Goal: Use online tool/utility: Utilize a website feature to perform a specific function

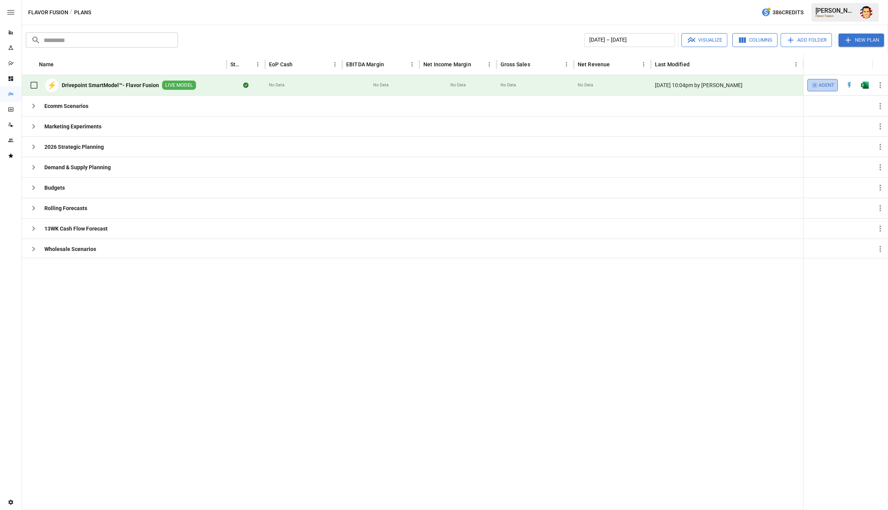
click at [824, 84] on span "Agent" at bounding box center [826, 85] width 16 height 9
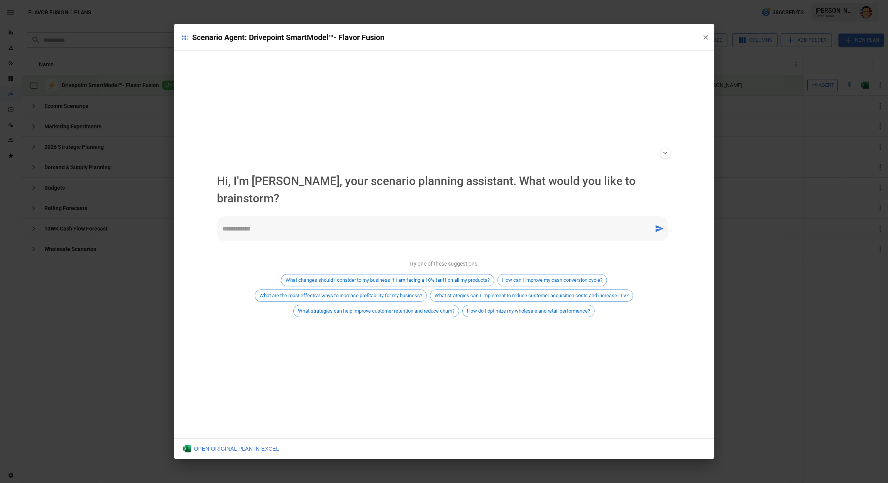
drag, startPoint x: 358, startPoint y: 167, endPoint x: 378, endPoint y: 163, distance: 20.8
click at [358, 160] on div "**********" at bounding box center [444, 153] width 466 height 14
click at [257, 226] on div "* ​" at bounding box center [442, 228] width 451 height 25
type textarea "**********"
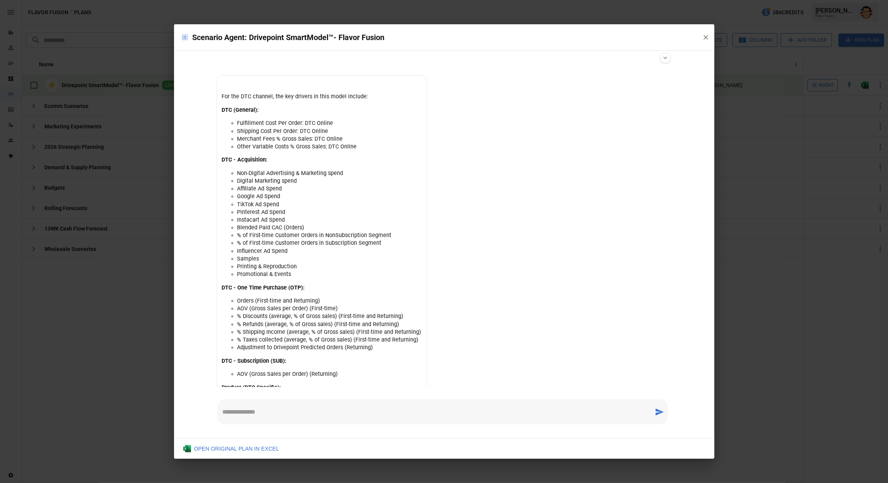
scroll to position [96, 0]
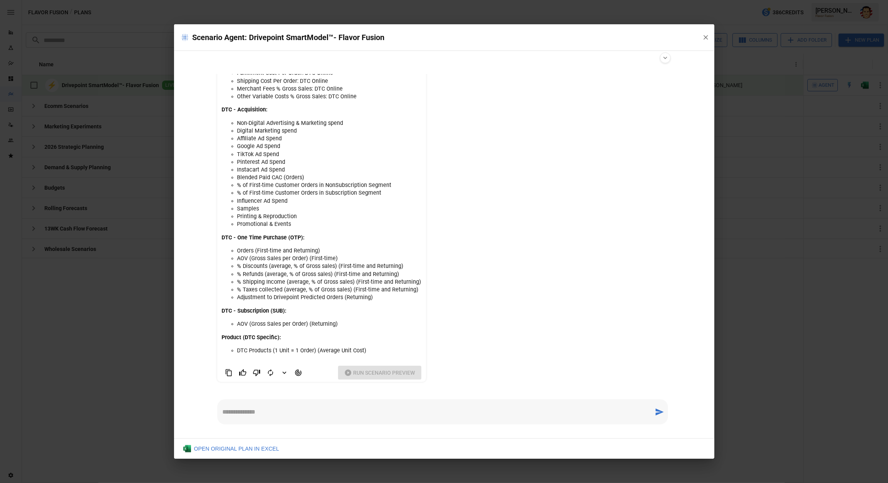
drag, startPoint x: 287, startPoint y: 414, endPoint x: 292, endPoint y: 414, distance: 4.3
click at [290, 414] on textarea at bounding box center [436, 412] width 426 height 9
type textarea "**********"
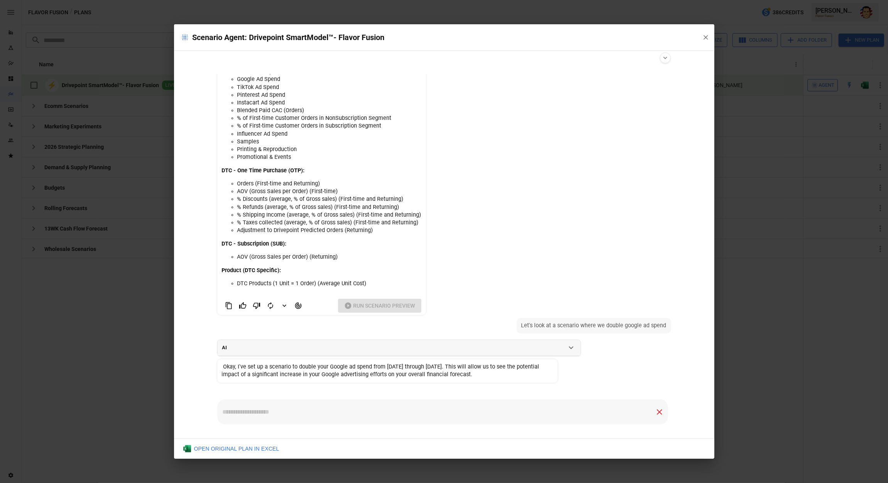
scroll to position [179, 0]
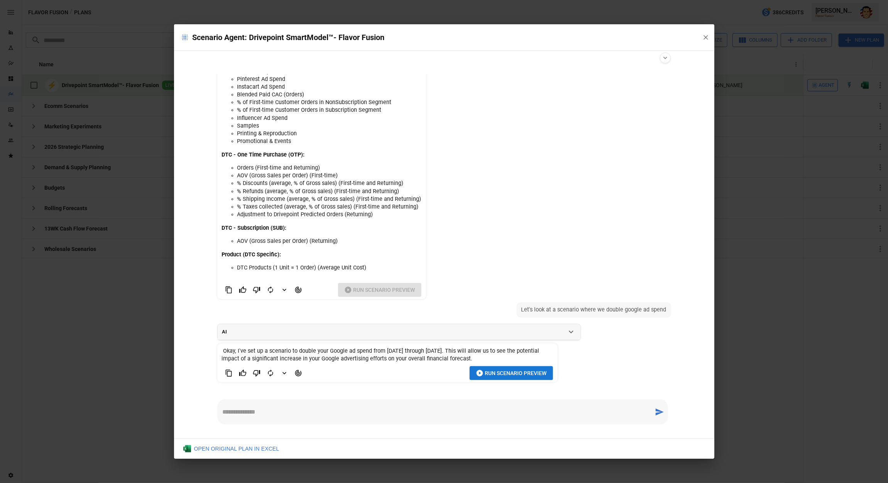
click at [297, 372] on icon "Agent Changes Data" at bounding box center [298, 374] width 8 height 8
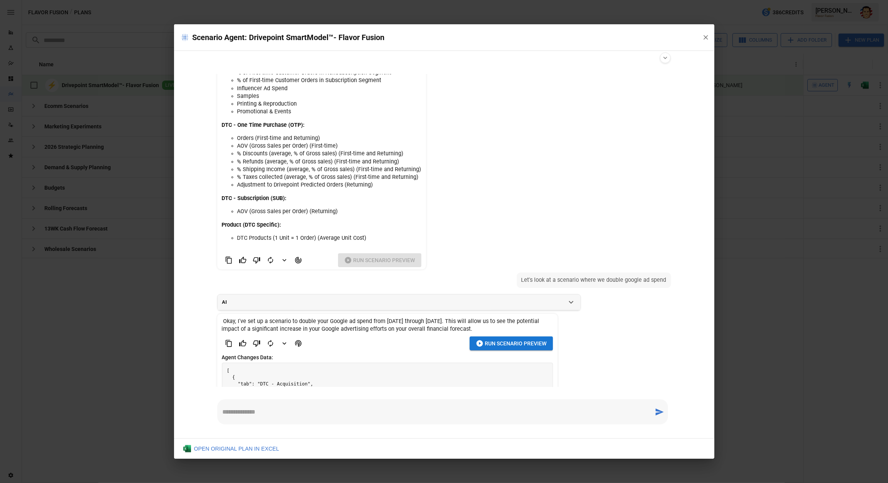
scroll to position [265, 0]
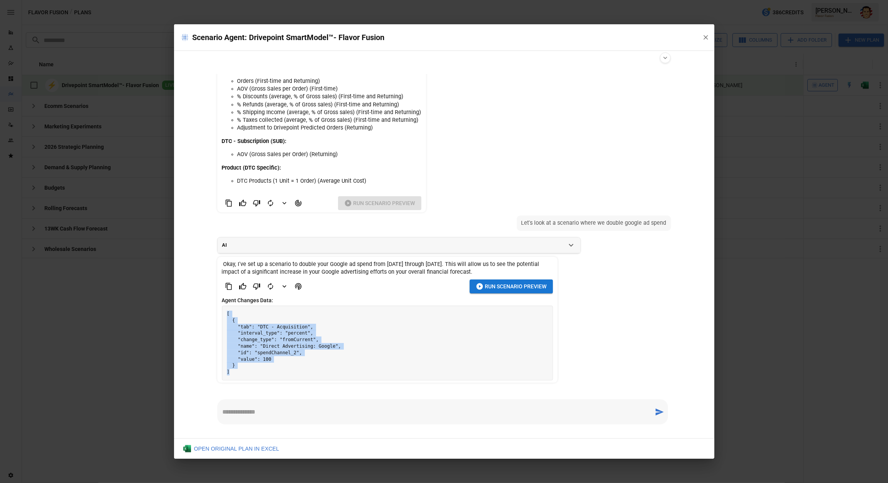
drag, startPoint x: 241, startPoint y: 372, endPoint x: 223, endPoint y: 311, distance: 64.6
click at [223, 311] on pre "[ { "tab": "DTC - Acquisition", "interval_type": "percent", "change_type": "fro…" at bounding box center [387, 343] width 330 height 74
click at [287, 318] on pre "[ { "tab": "DTC - Acquisition", "interval_type": "percent", "change_type": "fro…" at bounding box center [387, 343] width 330 height 74
click at [481, 287] on icon "button" at bounding box center [479, 286] width 7 height 7
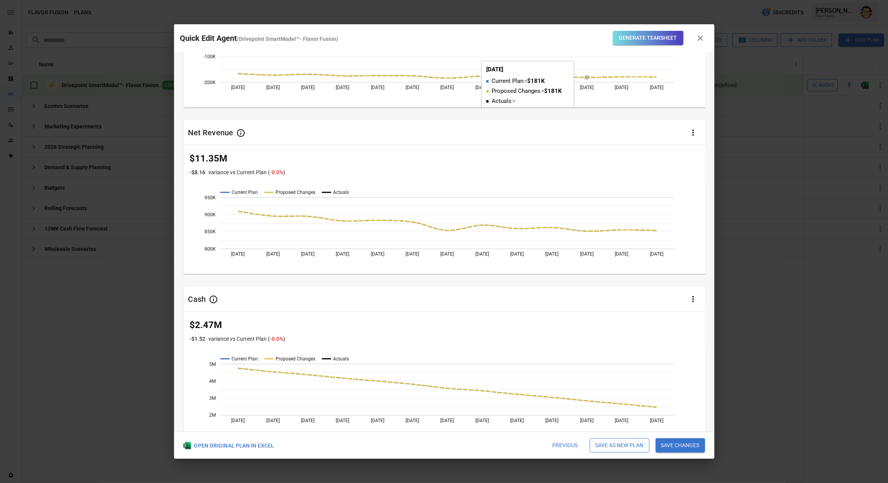
scroll to position [0, 0]
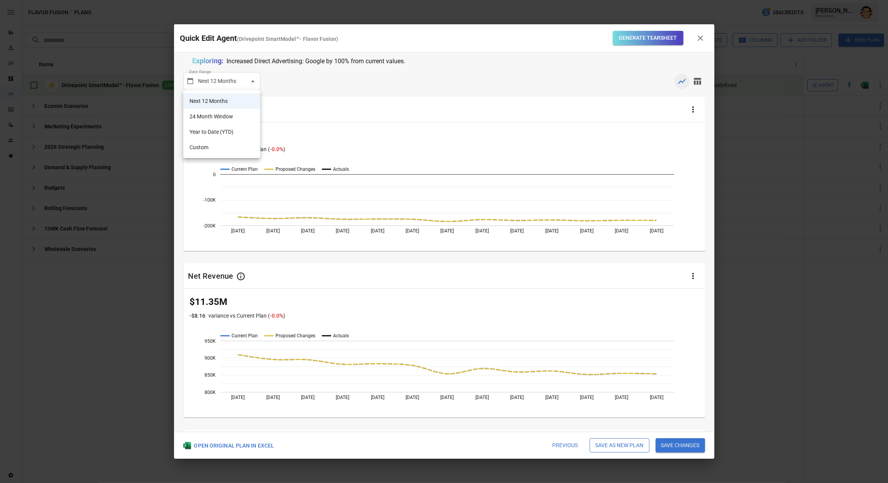
click at [231, 0] on body "**********" at bounding box center [444, 0] width 888 height 0
click at [219, 109] on li "24 Month Window" at bounding box center [221, 116] width 77 height 15
type input "**********"
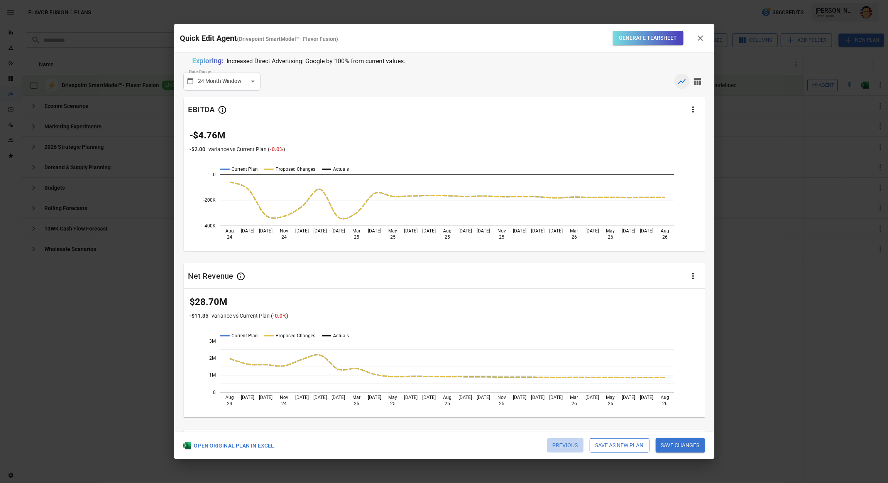
click at [560, 447] on button "Previous" at bounding box center [565, 446] width 36 height 15
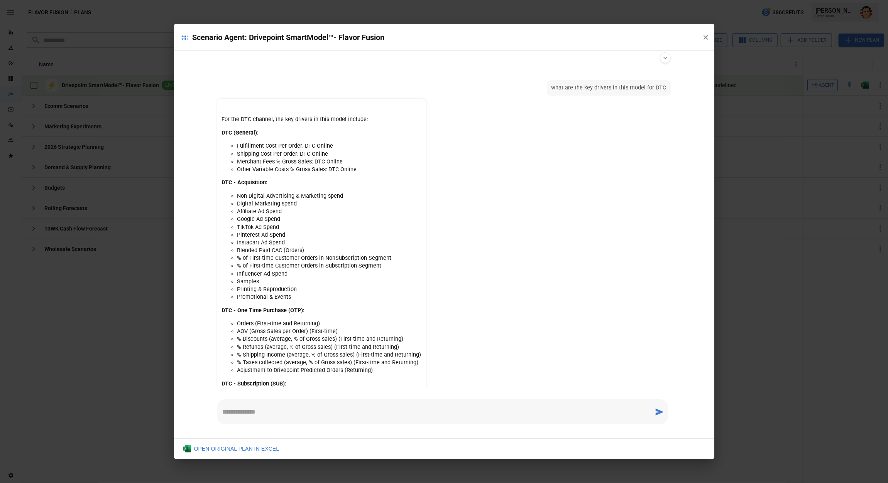
scroll to position [134, 0]
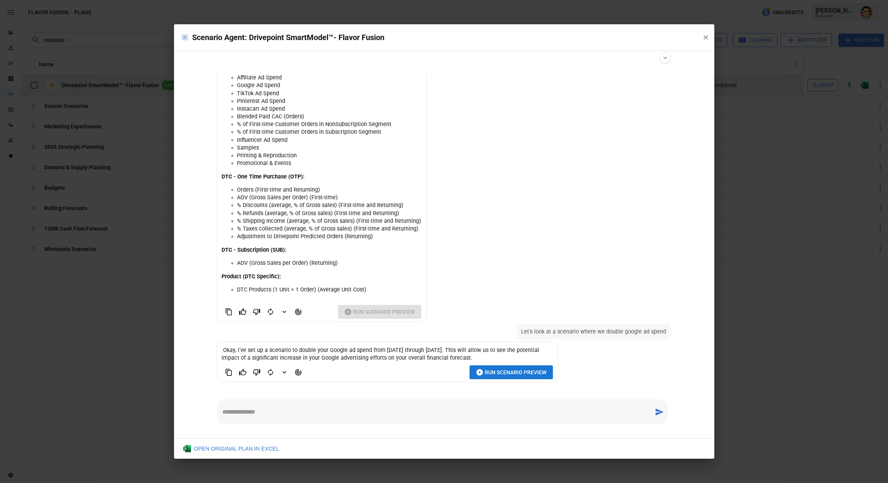
click at [496, 221] on ul "what are the key drivers in this model for DTC For the DTC channel, the key dri…" at bounding box center [444, 231] width 466 height 314
drag, startPoint x: 481, startPoint y: 261, endPoint x: 525, endPoint y: 232, distance: 52.1
click at [481, 261] on ul "what are the key drivers in this model for DTC For the DTC channel, the key dri…" at bounding box center [444, 231] width 466 height 314
click at [444, 210] on ul "what are the key drivers in this model for DTC For the DTC channel, the key dri…" at bounding box center [444, 231] width 466 height 314
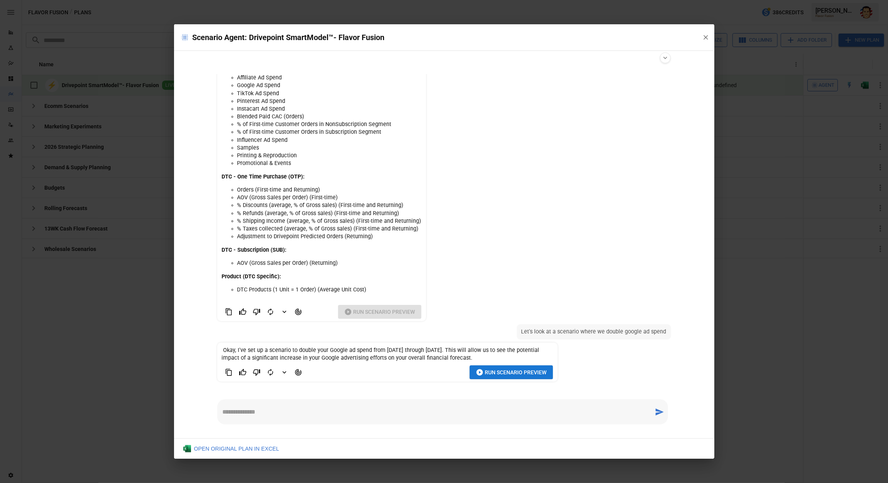
click at [447, 210] on ul "what are the key drivers in this model for DTC For the DTC channel, the key dri…" at bounding box center [444, 231] width 466 height 314
click at [322, 413] on textarea at bounding box center [436, 412] width 426 height 9
type textarea "**********"
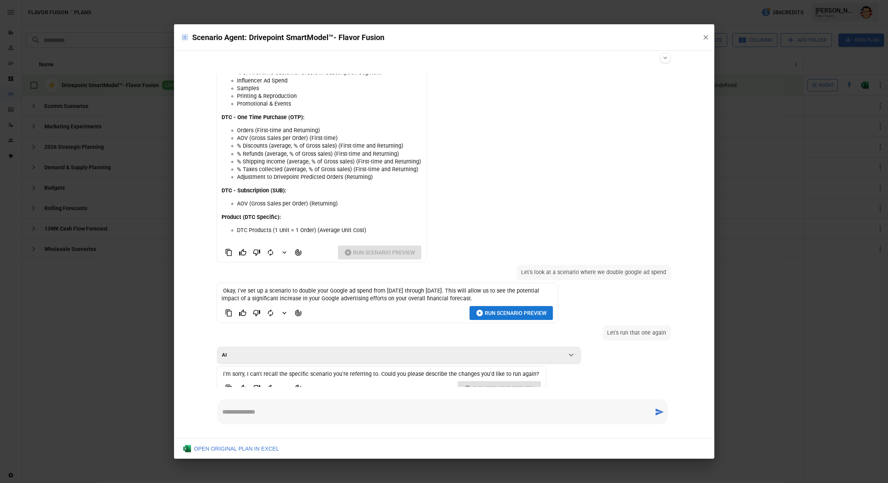
scroll to position [209, 0]
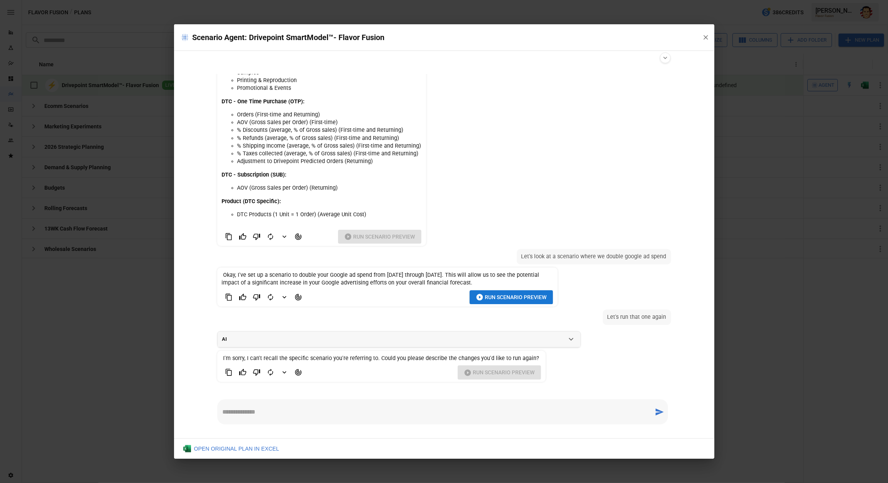
click at [191, 317] on div "**********" at bounding box center [444, 245] width 540 height 388
click at [187, 319] on div "**********" at bounding box center [444, 245] width 540 height 388
drag, startPoint x: 390, startPoint y: 314, endPoint x: 400, endPoint y: 313, distance: 9.8
click at [393, 314] on ul "what are the key drivers in this model for DTC For the DTC channel, the key dri…" at bounding box center [444, 231] width 466 height 314
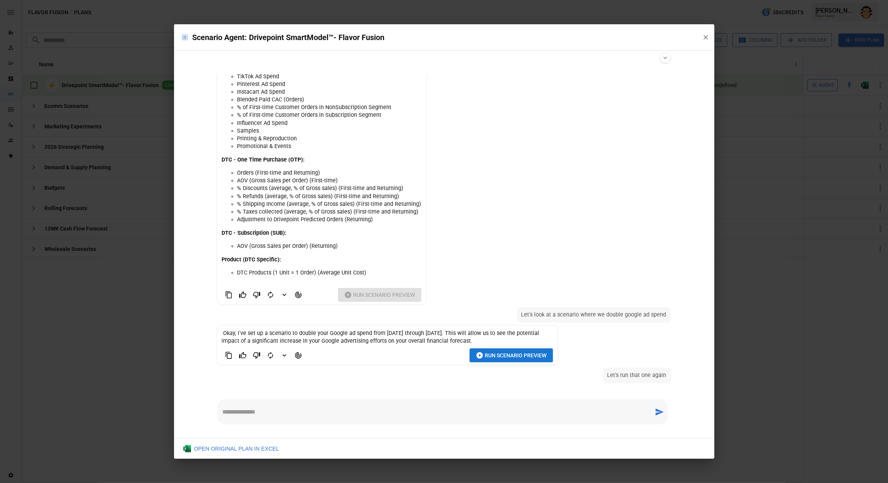
scroll to position [148, 0]
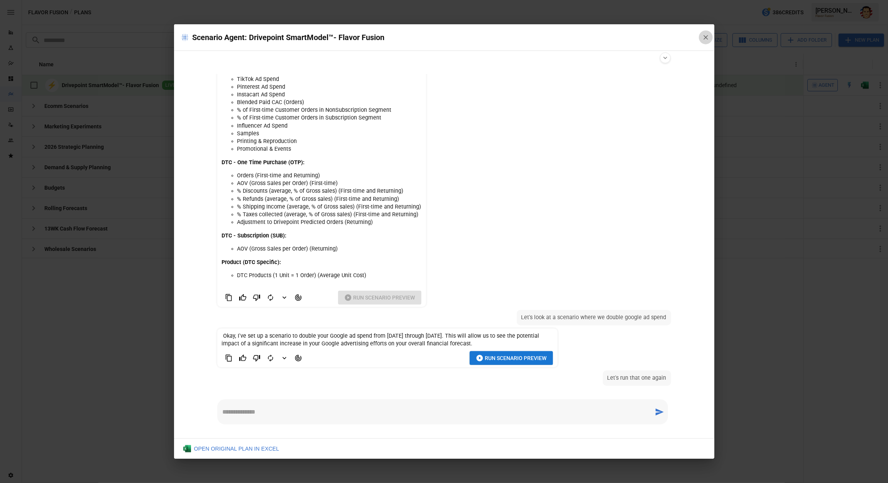
click at [703, 34] on icon "button" at bounding box center [706, 38] width 8 height 8
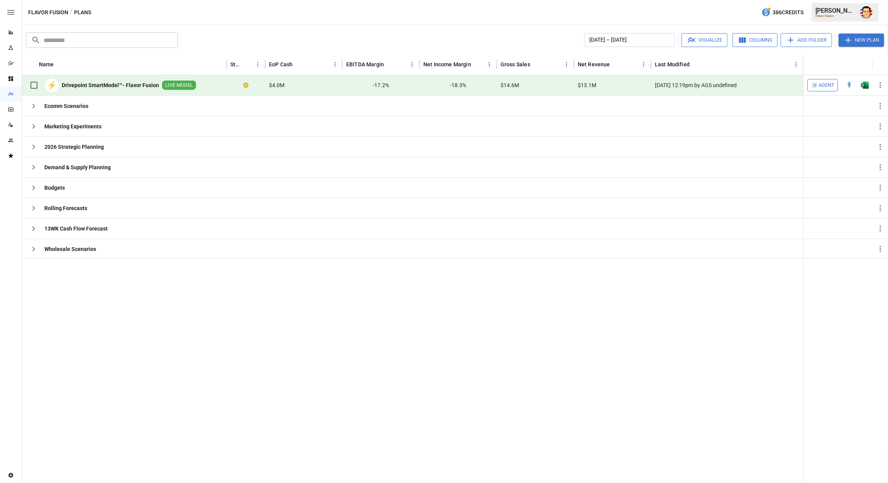
click at [326, 35] on div "[DATE] – [DATE] Visualize Columns Add Folder New Plan" at bounding box center [532, 40] width 703 height 14
click at [32, 189] on icon "button" at bounding box center [33, 188] width 3 height 5
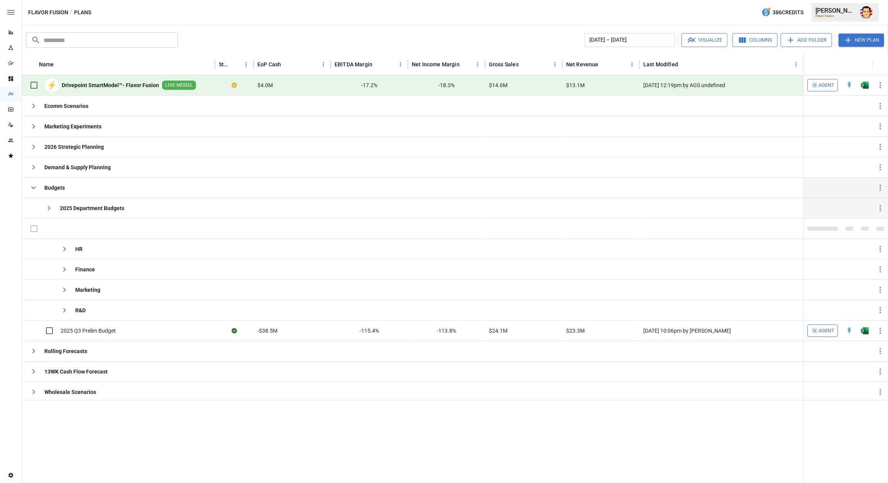
click at [49, 210] on icon "button" at bounding box center [48, 208] width 9 height 9
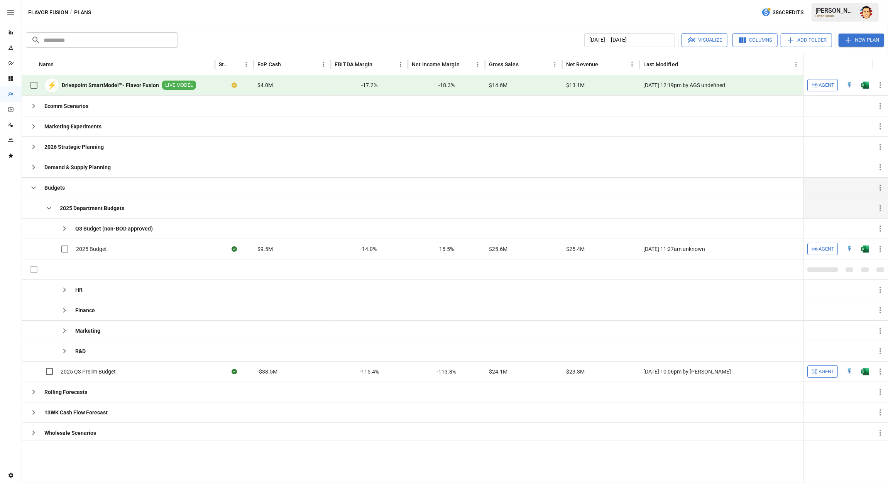
click at [50, 206] on icon "button" at bounding box center [48, 208] width 9 height 9
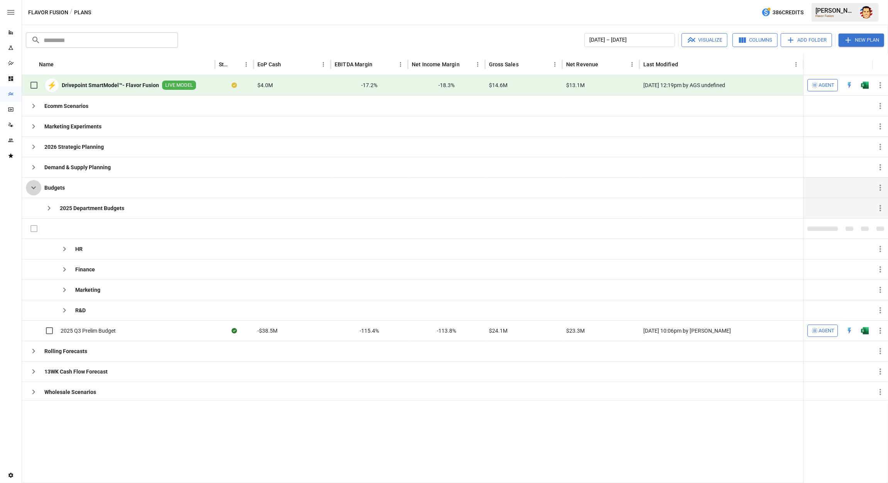
click at [35, 189] on icon "button" at bounding box center [33, 187] width 9 height 9
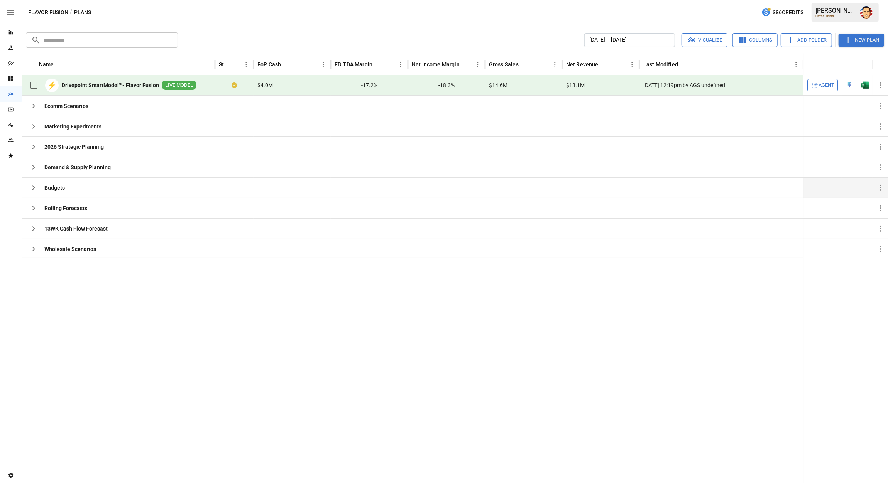
drag, startPoint x: 231, startPoint y: 27, endPoint x: 236, endPoint y: 26, distance: 5.1
click at [231, 27] on div "​ ​ [DATE] – [DATE] Visualize Columns Add Folder New Plan Name Status EoP Cash …" at bounding box center [455, 254] width 866 height 458
click at [238, 29] on div "​ ​ [DATE] – [DATE] Visualize Columns Add Folder New Plan Name Status EoP Cash …" at bounding box center [455, 254] width 866 height 458
click at [244, 29] on div "​ ​ [DATE] – [DATE] Visualize Columns Add Folder New Plan Name Status EoP Cash …" at bounding box center [455, 254] width 866 height 458
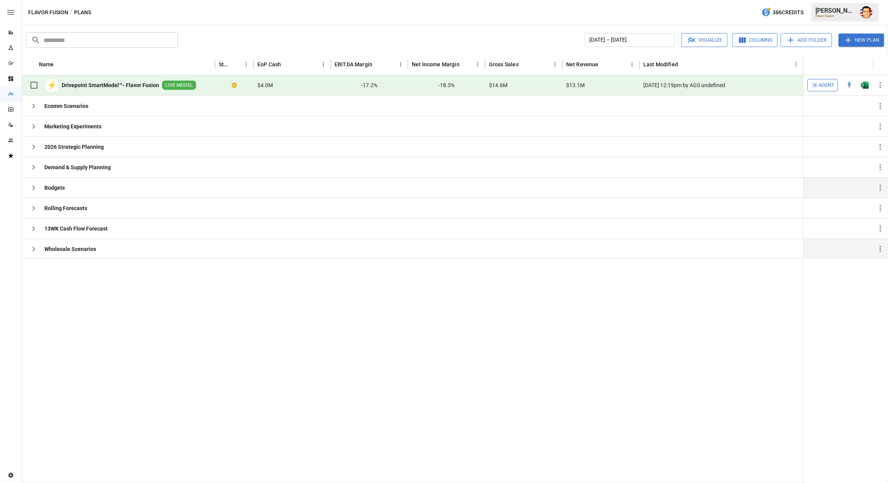
drag, startPoint x: 35, startPoint y: 245, endPoint x: 41, endPoint y: 245, distance: 5.0
click at [36, 245] on icon "button" at bounding box center [33, 249] width 9 height 9
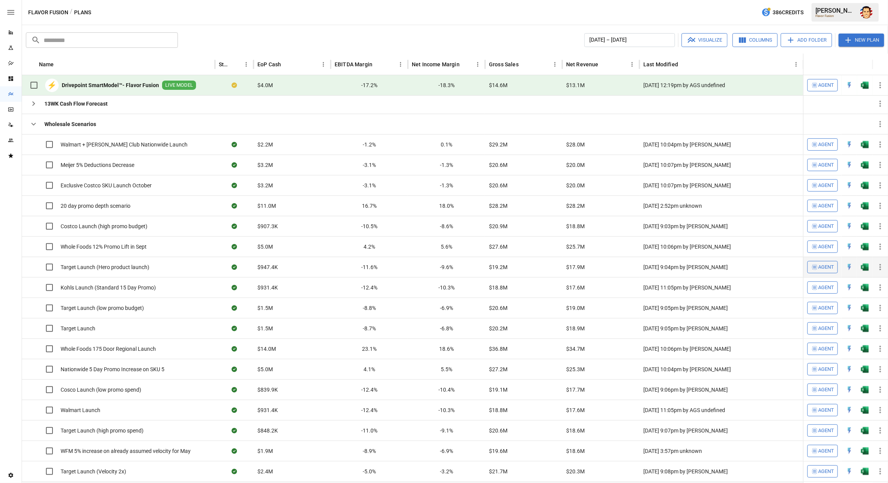
scroll to position [0, 0]
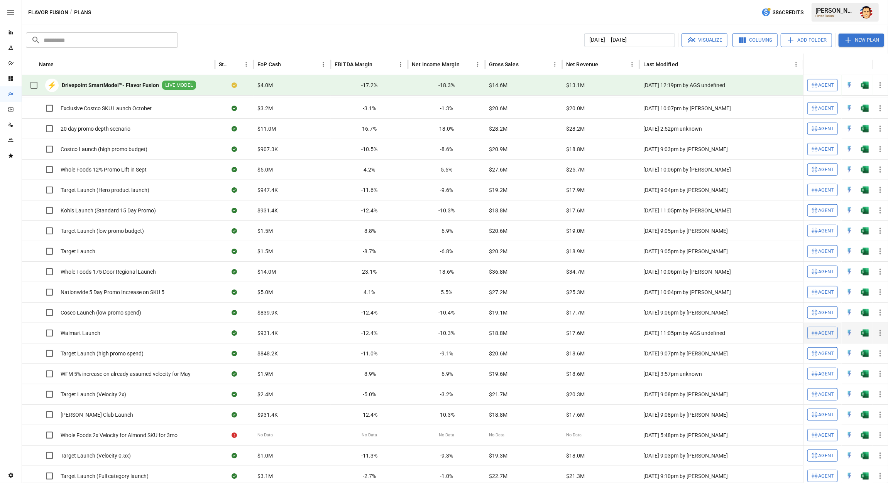
click at [116, 335] on div "Walmart Launch" at bounding box center [118, 333] width 193 height 20
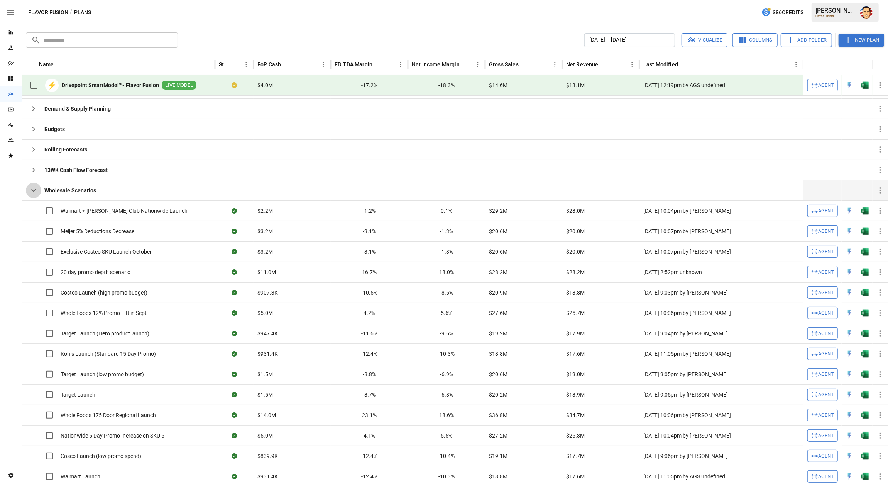
click at [34, 189] on icon "button" at bounding box center [33, 190] width 9 height 9
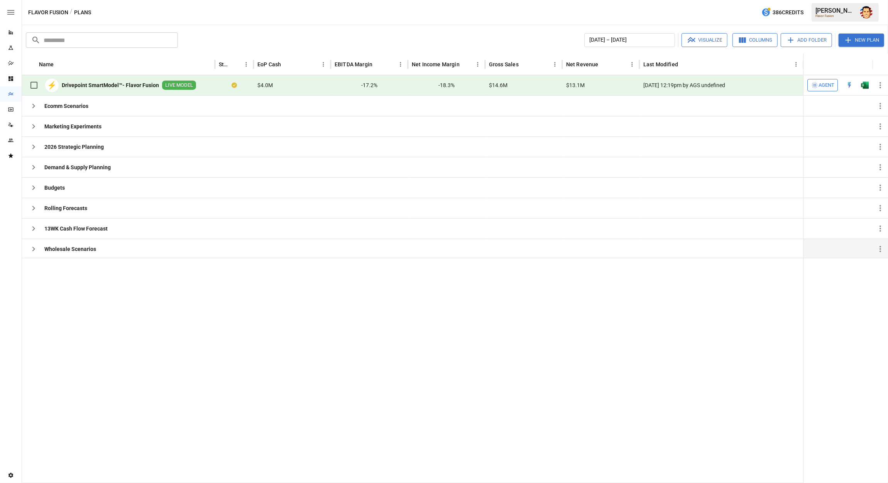
click at [142, 304] on div at bounding box center [412, 370] width 781 height 225
